Goal: Find specific fact: Find contact information

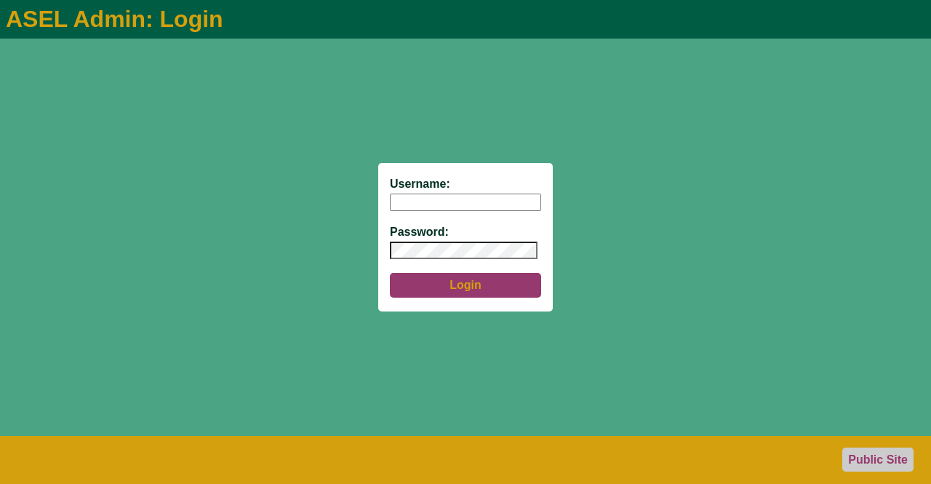
type input "aseladmin"
click at [447, 289] on button "Login" at bounding box center [465, 285] width 151 height 25
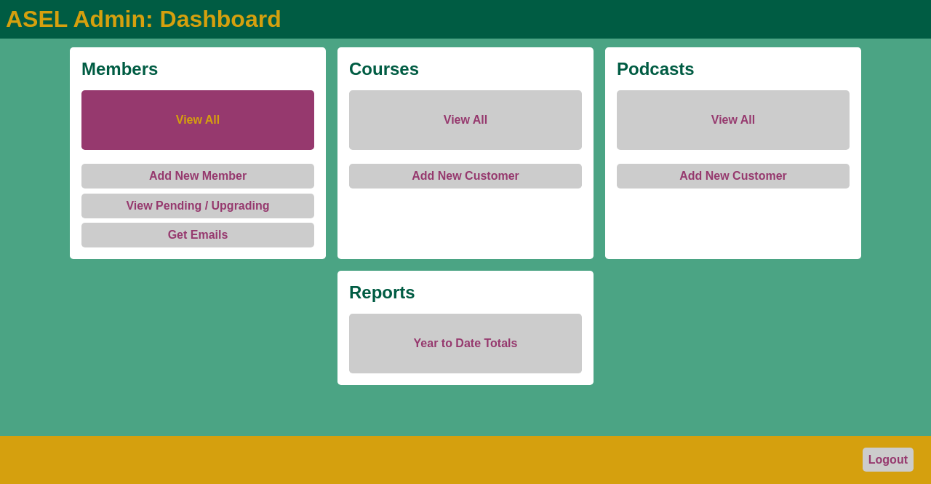
click at [228, 115] on link "View All" at bounding box center [197, 120] width 233 height 60
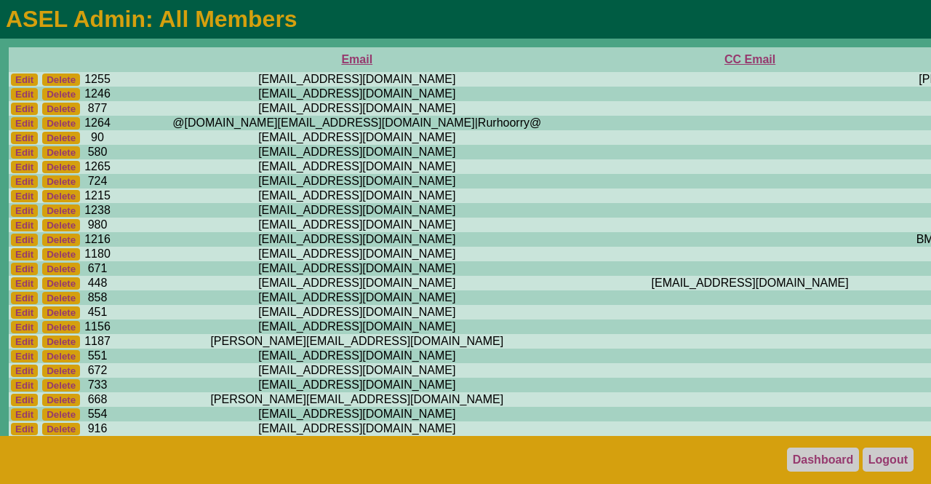
scroll to position [0, 590]
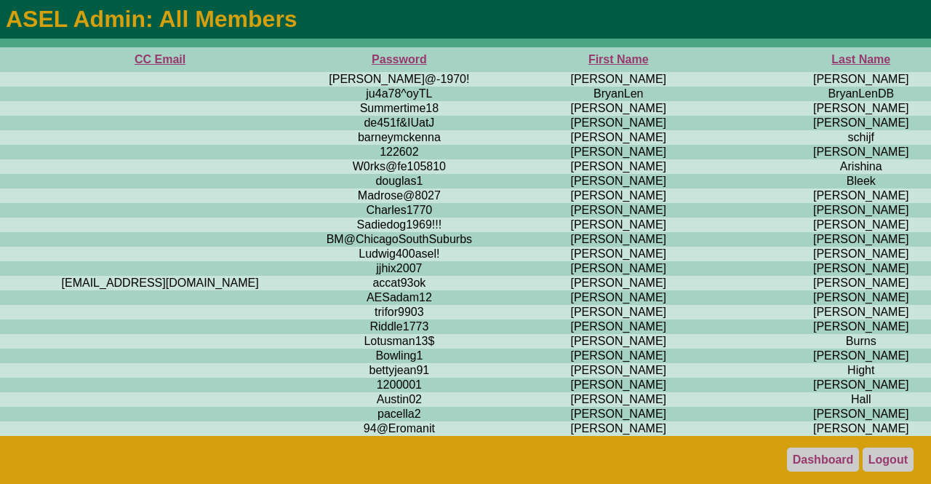
click at [490, 57] on th "First Name" at bounding box center [619, 59] width 258 height 25
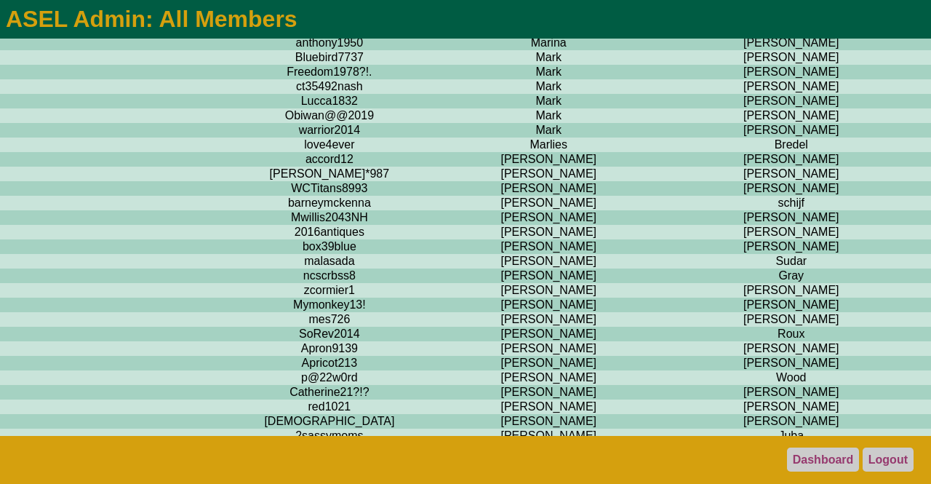
scroll to position [8109, 660]
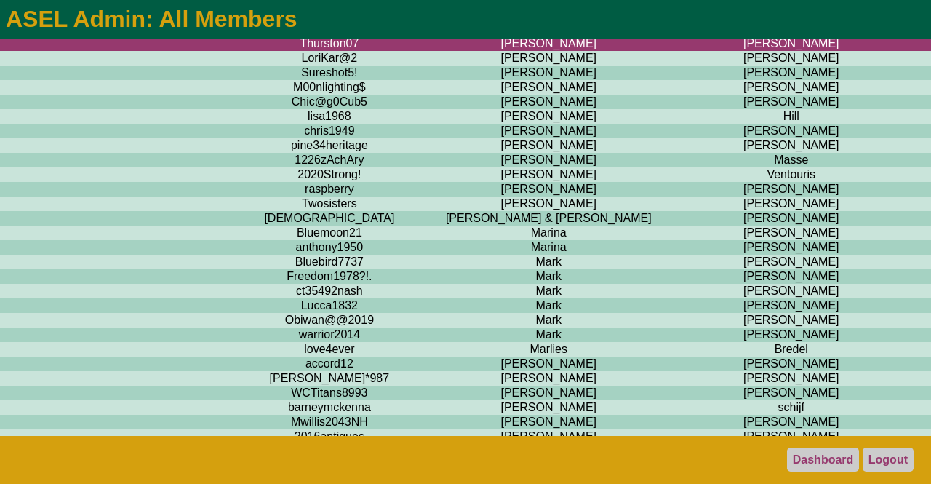
scroll to position [8024, 660]
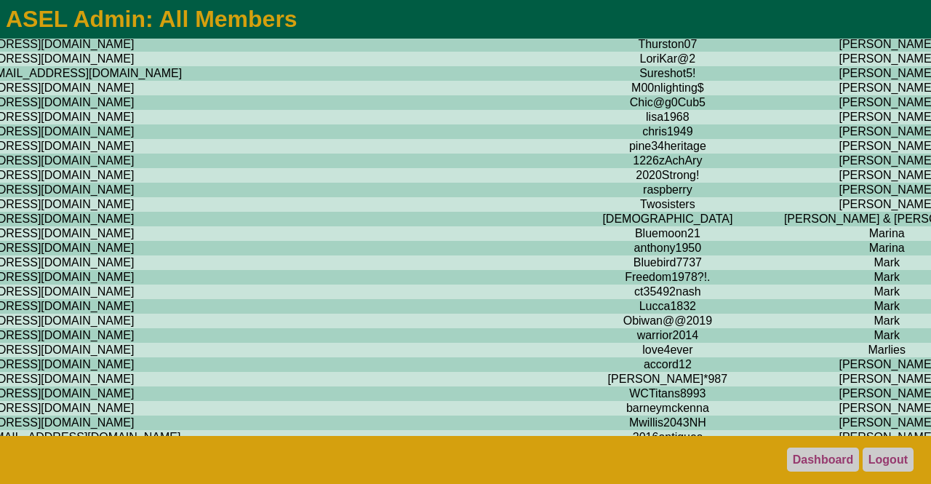
scroll to position [8024, 0]
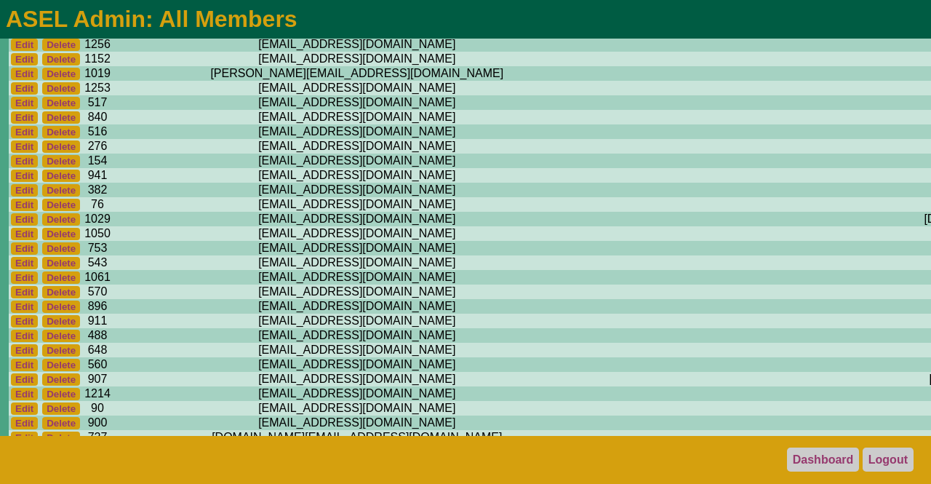
drag, startPoint x: 319, startPoint y: 274, endPoint x: 205, endPoint y: 274, distance: 113.5
copy td "[PERSON_NAME][EMAIL_ADDRESS][DOMAIN_NAME]"
click at [889, 452] on link "Logout" at bounding box center [888, 459] width 51 height 24
